Goal: Complete application form

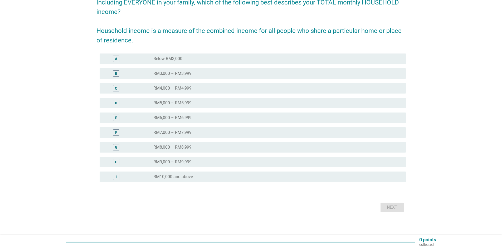
scroll to position [51, 0]
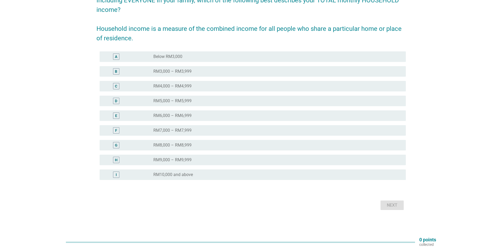
click at [213, 100] on div "radio_button_unchecked RM5,000 – RM5,999" at bounding box center [275, 100] width 244 height 5
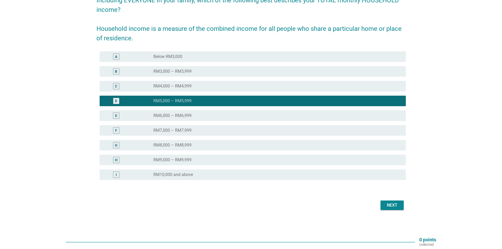
click at [388, 199] on div "Next" at bounding box center [251, 205] width 310 height 13
click at [386, 201] on button "Next" at bounding box center [392, 205] width 23 height 9
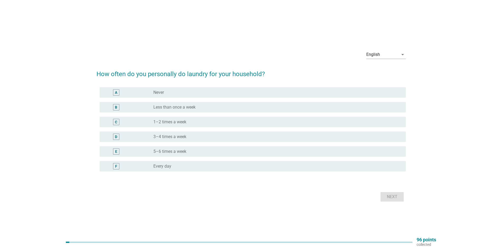
click at [184, 166] on div "radio_button_unchecked Every day" at bounding box center [275, 166] width 244 height 5
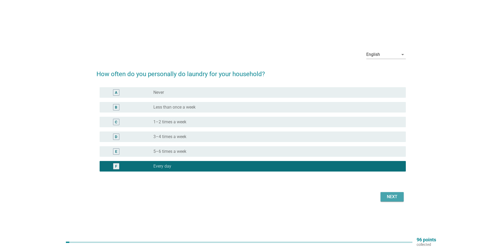
click at [398, 197] on div "Next" at bounding box center [392, 197] width 15 height 6
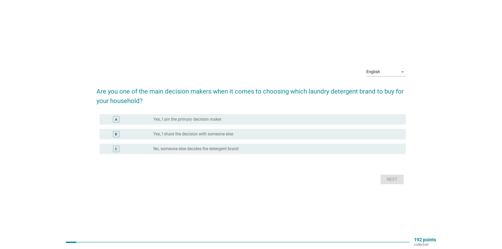
click at [223, 134] on label "Yes, I share the decision with someone else" at bounding box center [193, 134] width 80 height 5
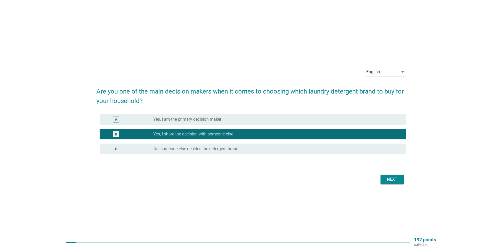
click at [400, 180] on button "Next" at bounding box center [392, 179] width 23 height 9
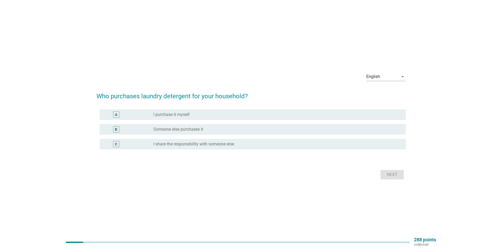
click at [208, 146] on label "I share the responsibility with someone else" at bounding box center [193, 144] width 81 height 5
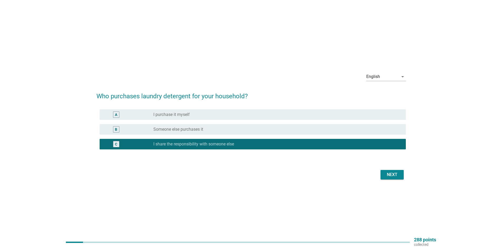
click at [395, 176] on div "Next" at bounding box center [392, 175] width 15 height 6
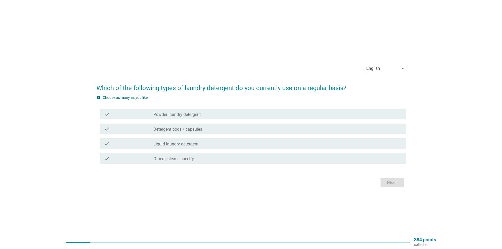
click at [194, 145] on label "Liquid laundry detergent" at bounding box center [175, 144] width 45 height 5
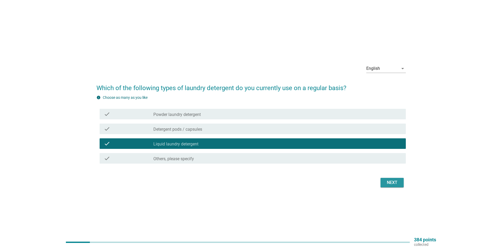
click at [384, 180] on button "Next" at bounding box center [392, 182] width 23 height 9
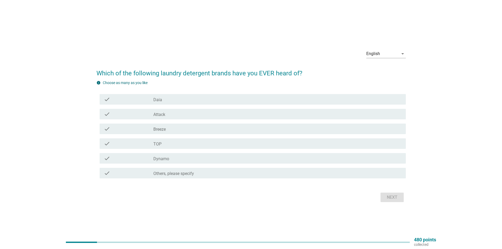
click at [176, 144] on div "check_box_outline_blank TOP" at bounding box center [277, 144] width 248 height 6
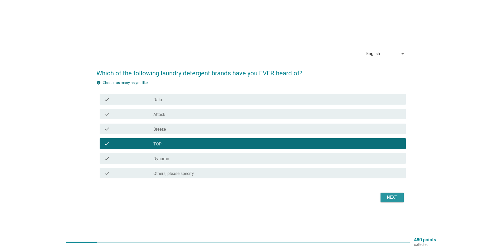
click at [387, 196] on div "Next" at bounding box center [392, 197] width 15 height 6
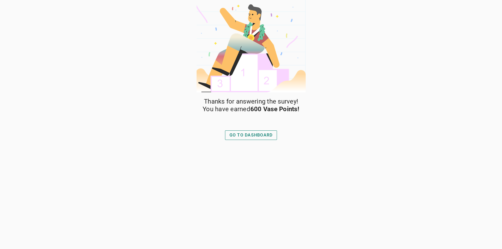
click at [261, 138] on div "GO TO DASHBOARD" at bounding box center [251, 135] width 43 height 6
